Goal: Task Accomplishment & Management: Manage account settings

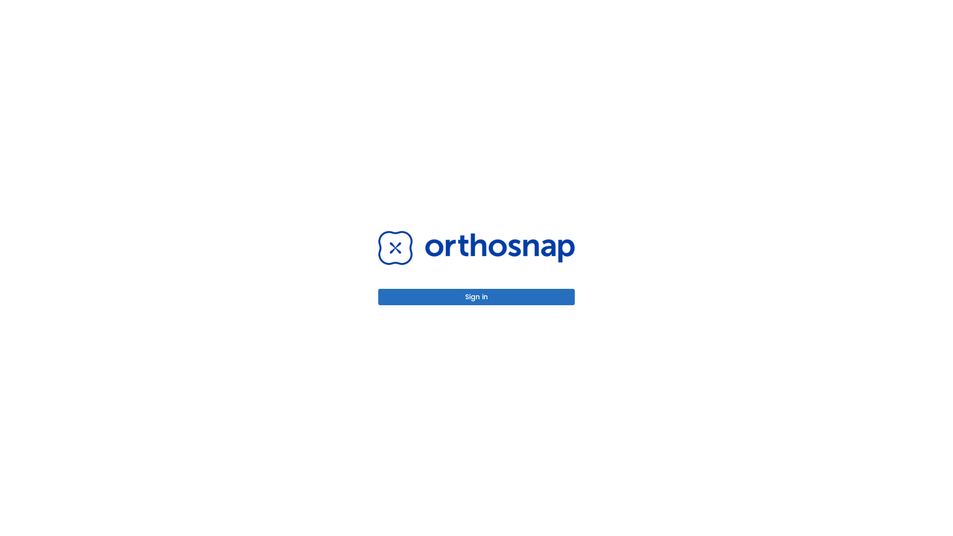
click at [476, 297] on button "Sign in" at bounding box center [476, 297] width 196 height 16
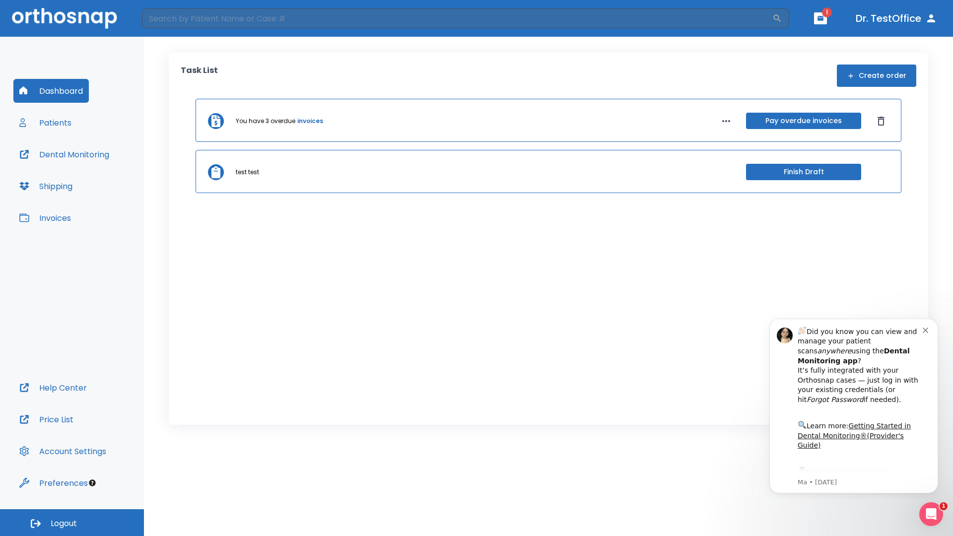
click at [72, 522] on span "Logout" at bounding box center [64, 523] width 26 height 11
